Goal: Task Accomplishment & Management: Manage account settings

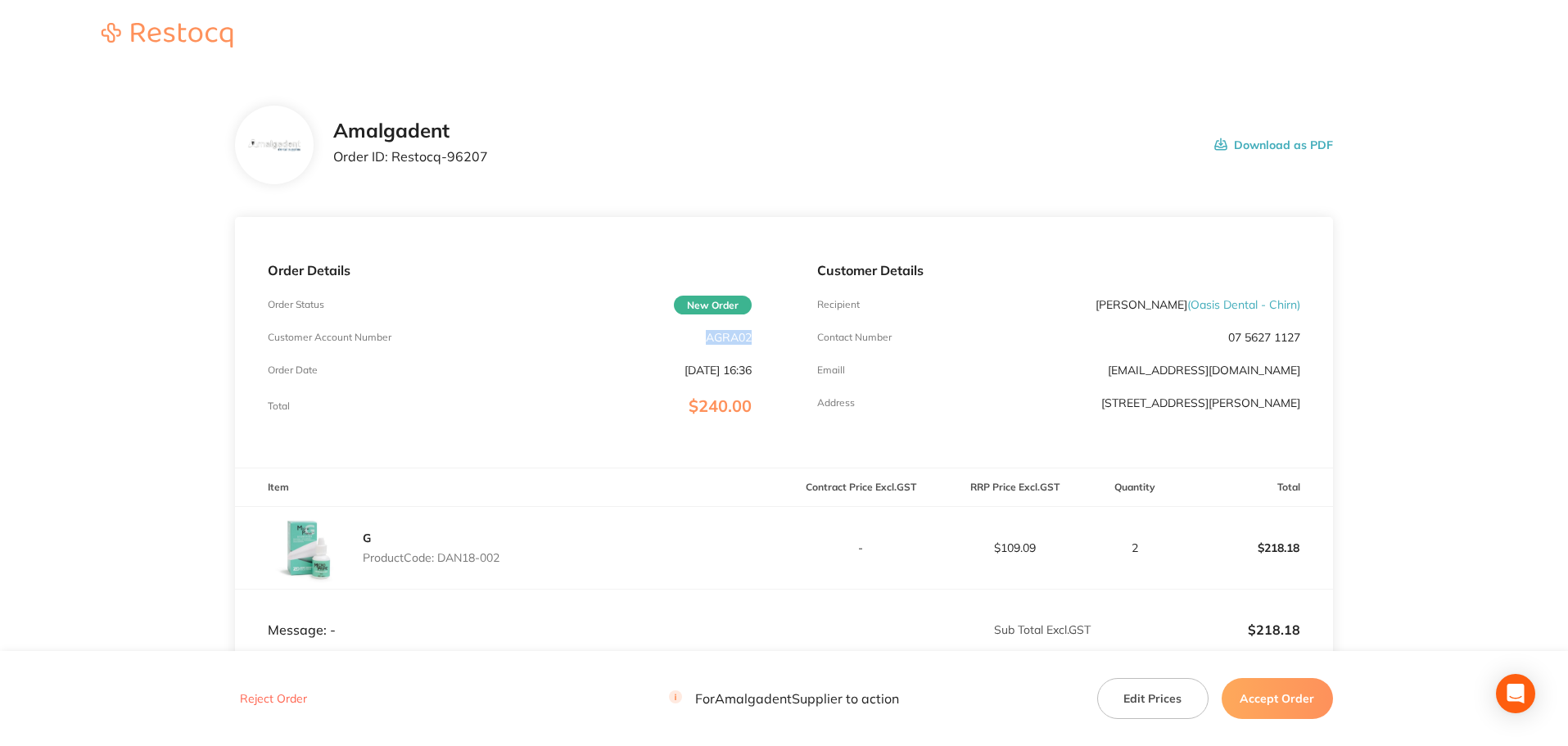
drag, startPoint x: 753, startPoint y: 336, endPoint x: 708, endPoint y: 341, distance: 45.3
click at [708, 341] on div "Order Details Order Status New Order Customer Account Number AGRA02 Order Date …" at bounding box center [509, 342] width 548 height 250
click at [1378, 310] on main "Amalgadent Order ID: Restocq- 96207 Download as PDF Order Details Order Status …" at bounding box center [784, 484] width 1568 height 822
drag, startPoint x: 498, startPoint y: 162, endPoint x: 390, endPoint y: 159, distance: 108.0
click at [390, 159] on div "Amalgadent Order ID: Restocq- 96207 Download as PDF" at bounding box center [833, 145] width 999 height 51
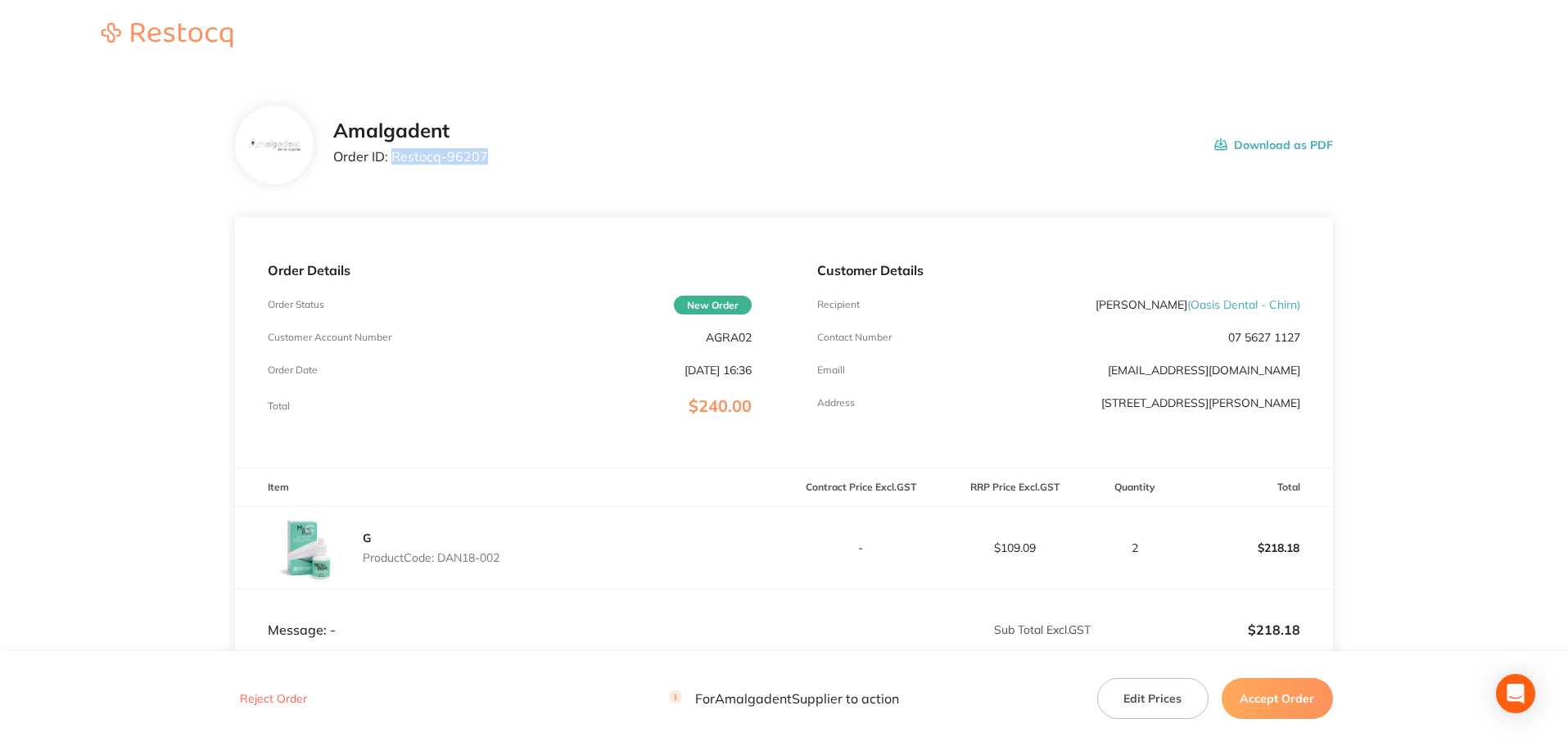
copy p "Restocq- 96207"
click at [112, 238] on main "Amalgadent Order ID: Restocq- 96207 Download as PDF Order Details Order Status …" at bounding box center [784, 484] width 1568 height 822
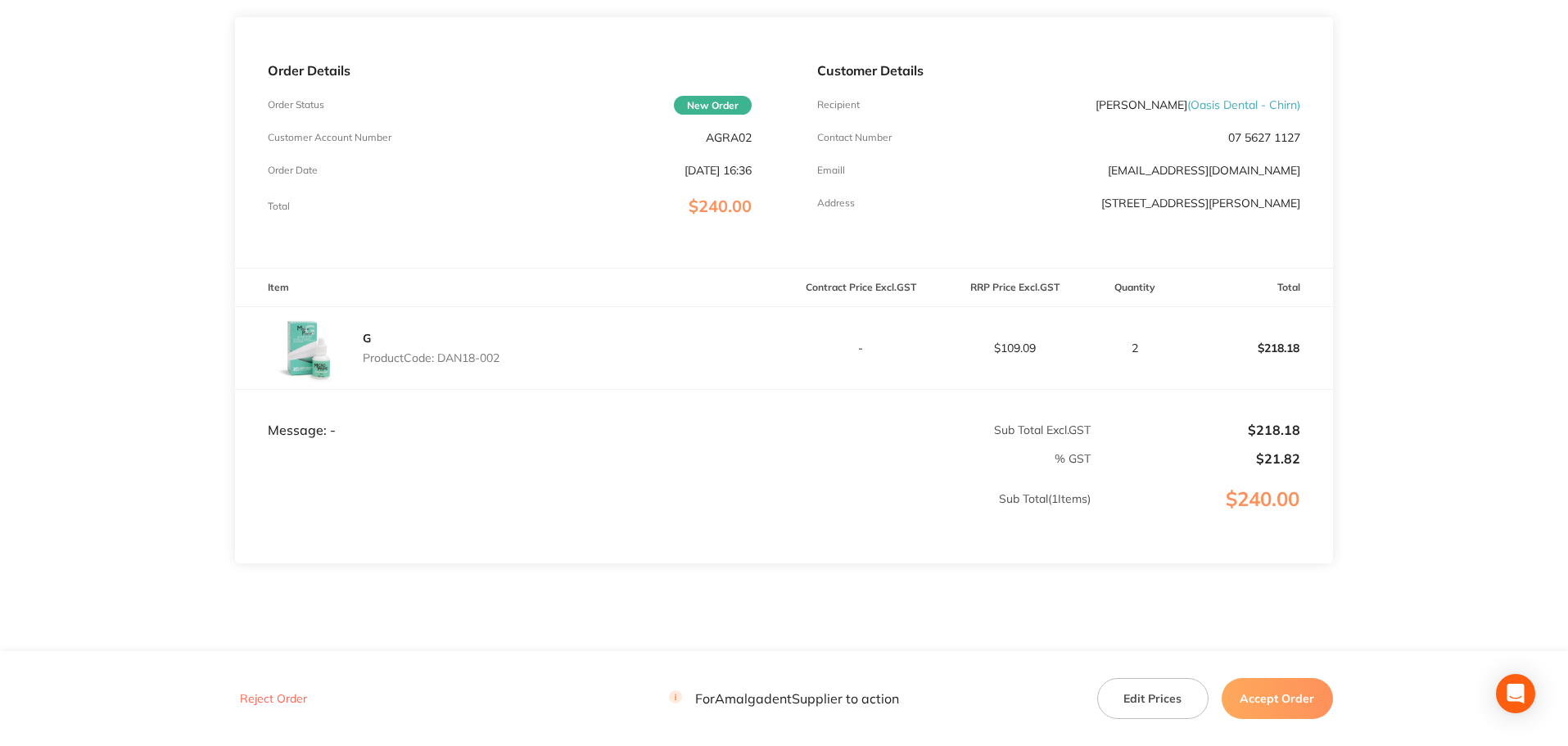
scroll to position [219, 0]
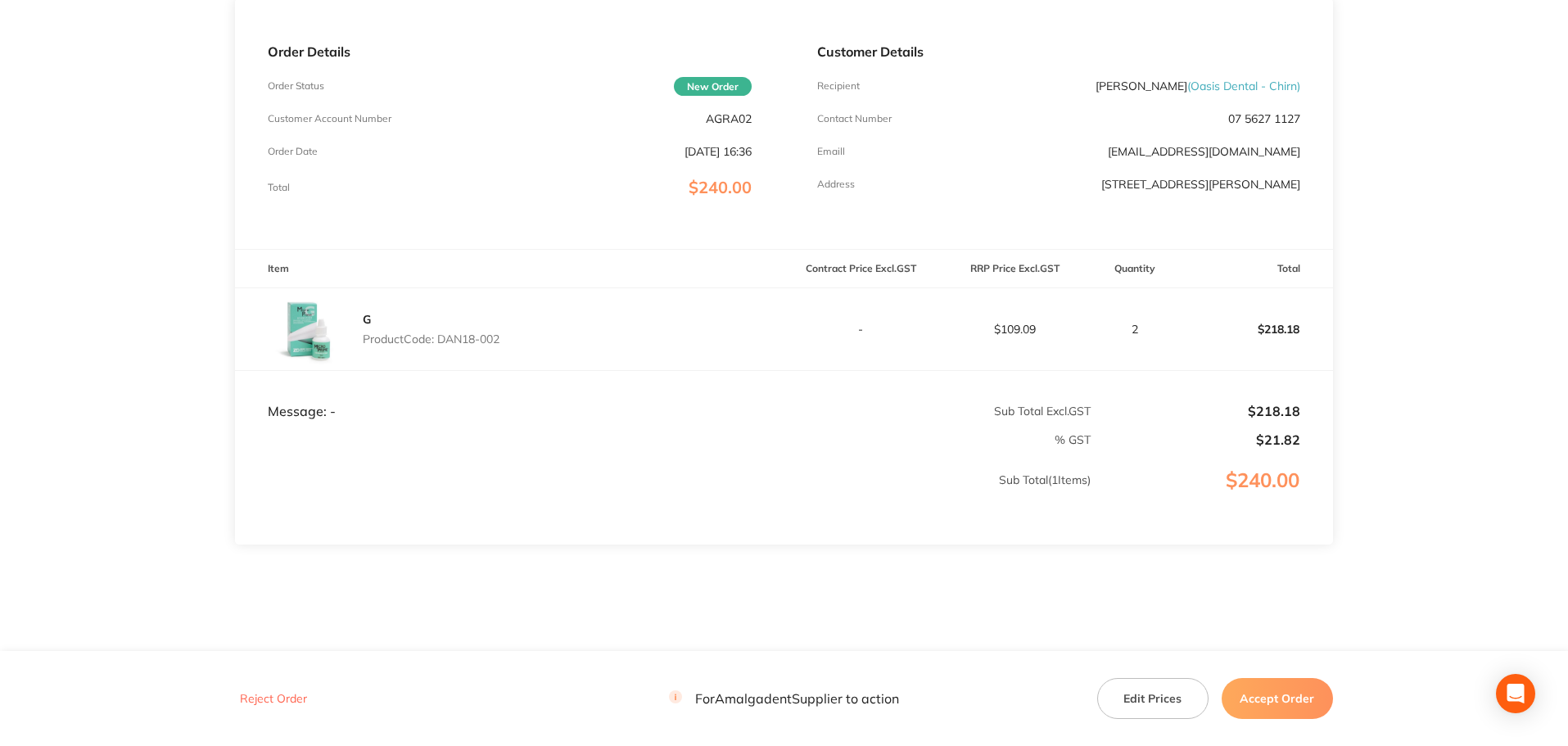
drag, startPoint x: 527, startPoint y: 342, endPoint x: 439, endPoint y: 346, distance: 88.1
click at [439, 346] on div "G Product Code: DAN18-002" at bounding box center [509, 330] width 548 height 82
copy p "DAN18-002"
drag, startPoint x: 1393, startPoint y: 269, endPoint x: 1394, endPoint y: 291, distance: 22.0
click at [1394, 272] on main "Amalgadent Order ID: Restocq- 96207 Download as PDF Order Details Order Status …" at bounding box center [784, 265] width 1568 height 822
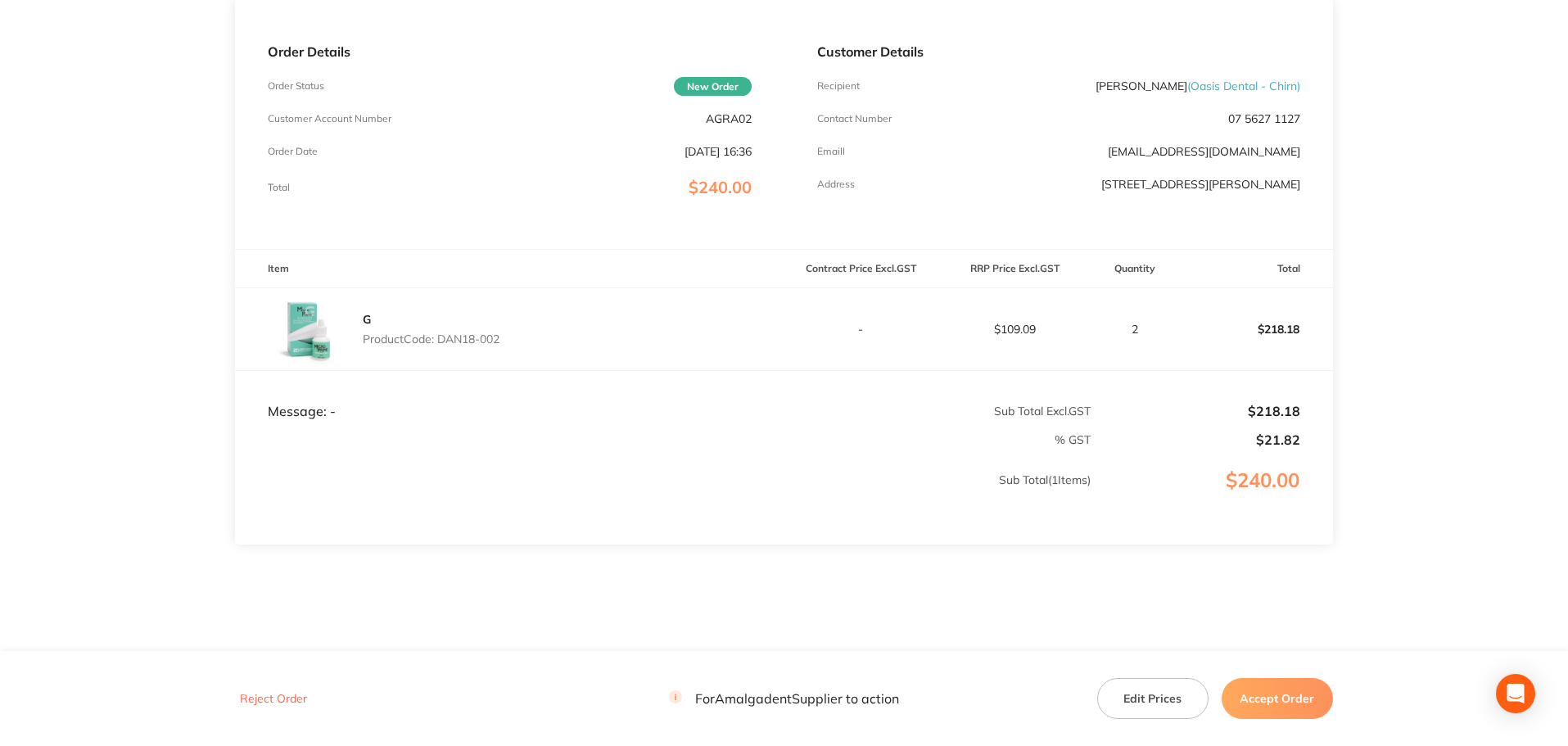
click at [1273, 698] on button "Accept Order" at bounding box center [1277, 698] width 112 height 41
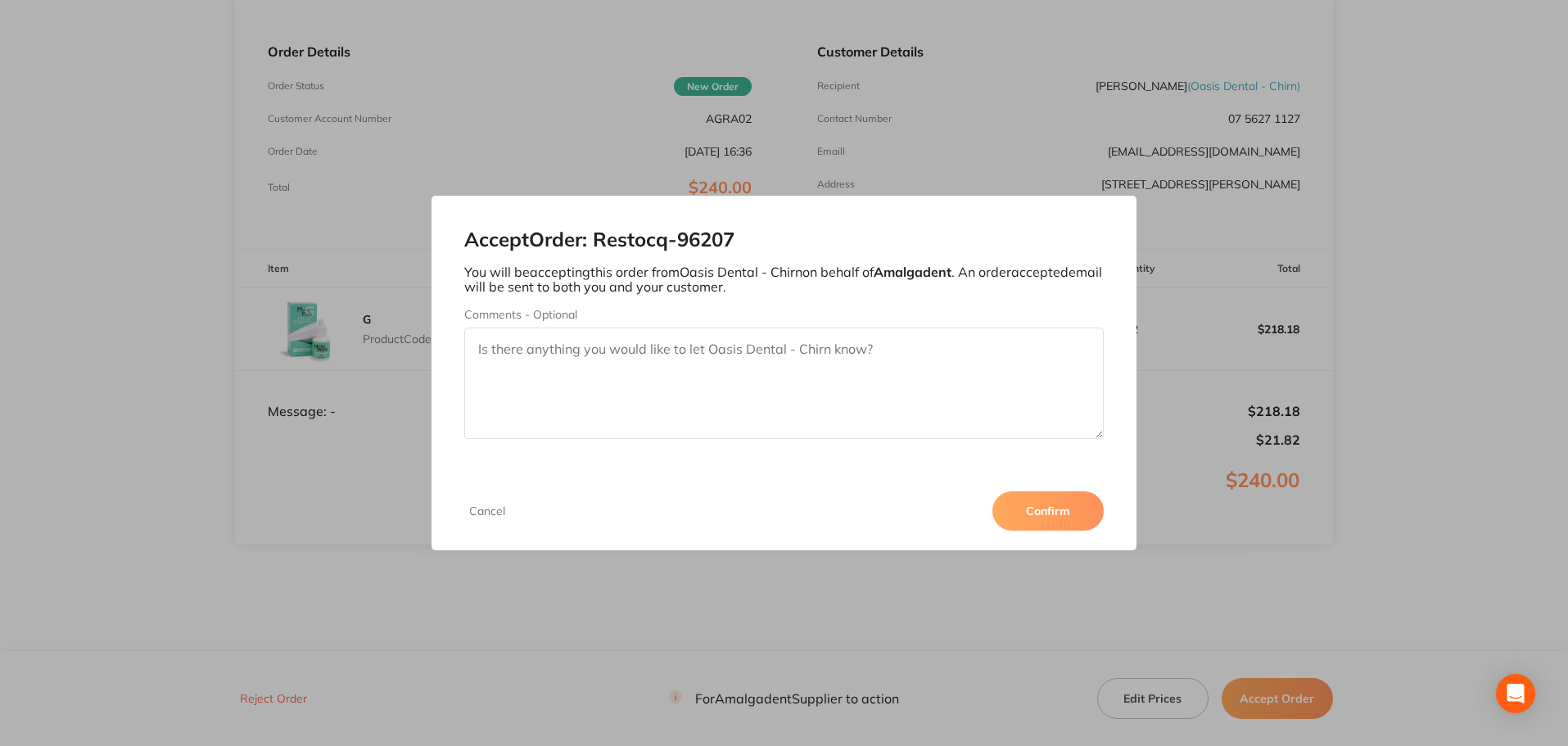
click at [1034, 517] on button "Confirm" at bounding box center [1048, 511] width 112 height 39
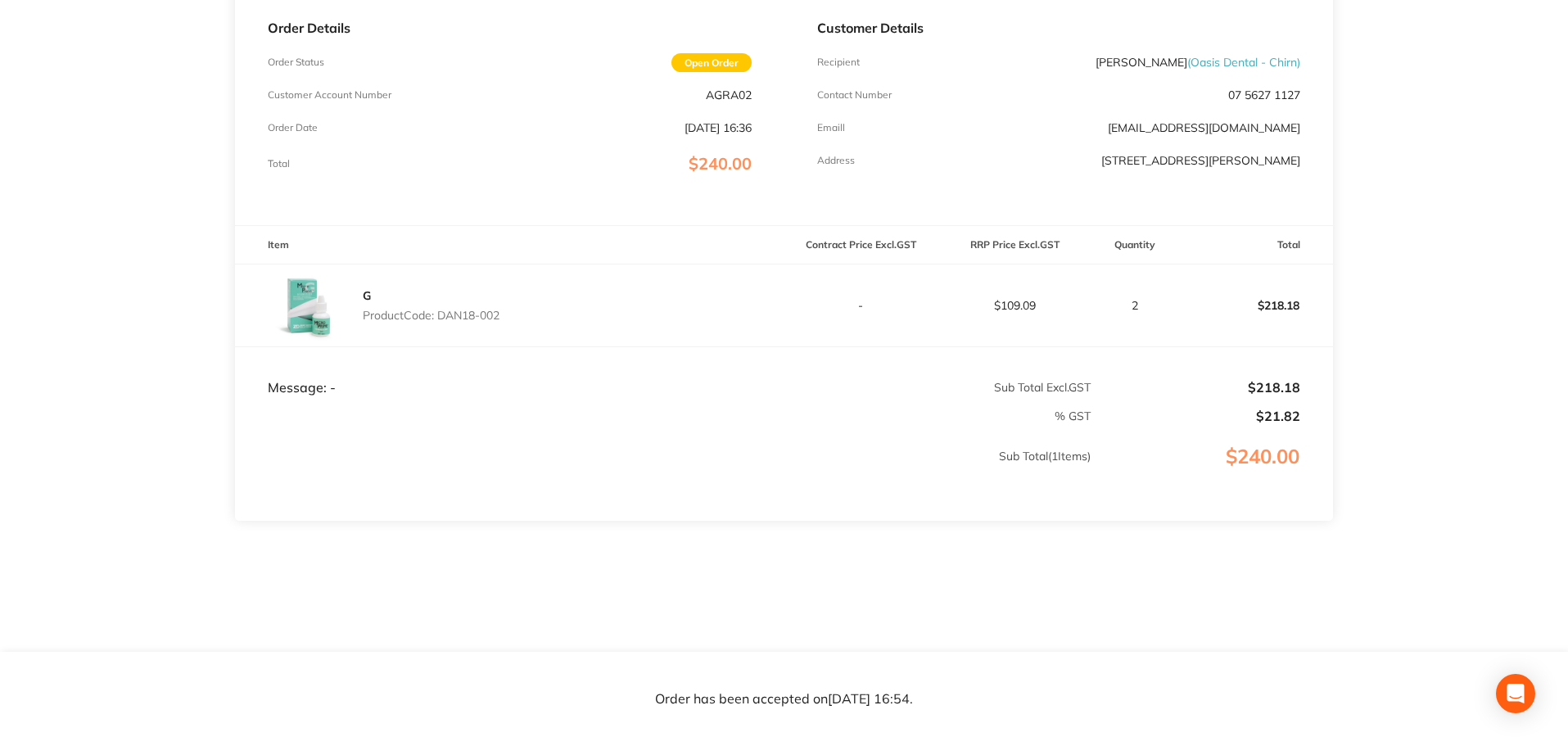
scroll to position [0, 0]
